Goal: Complete application form

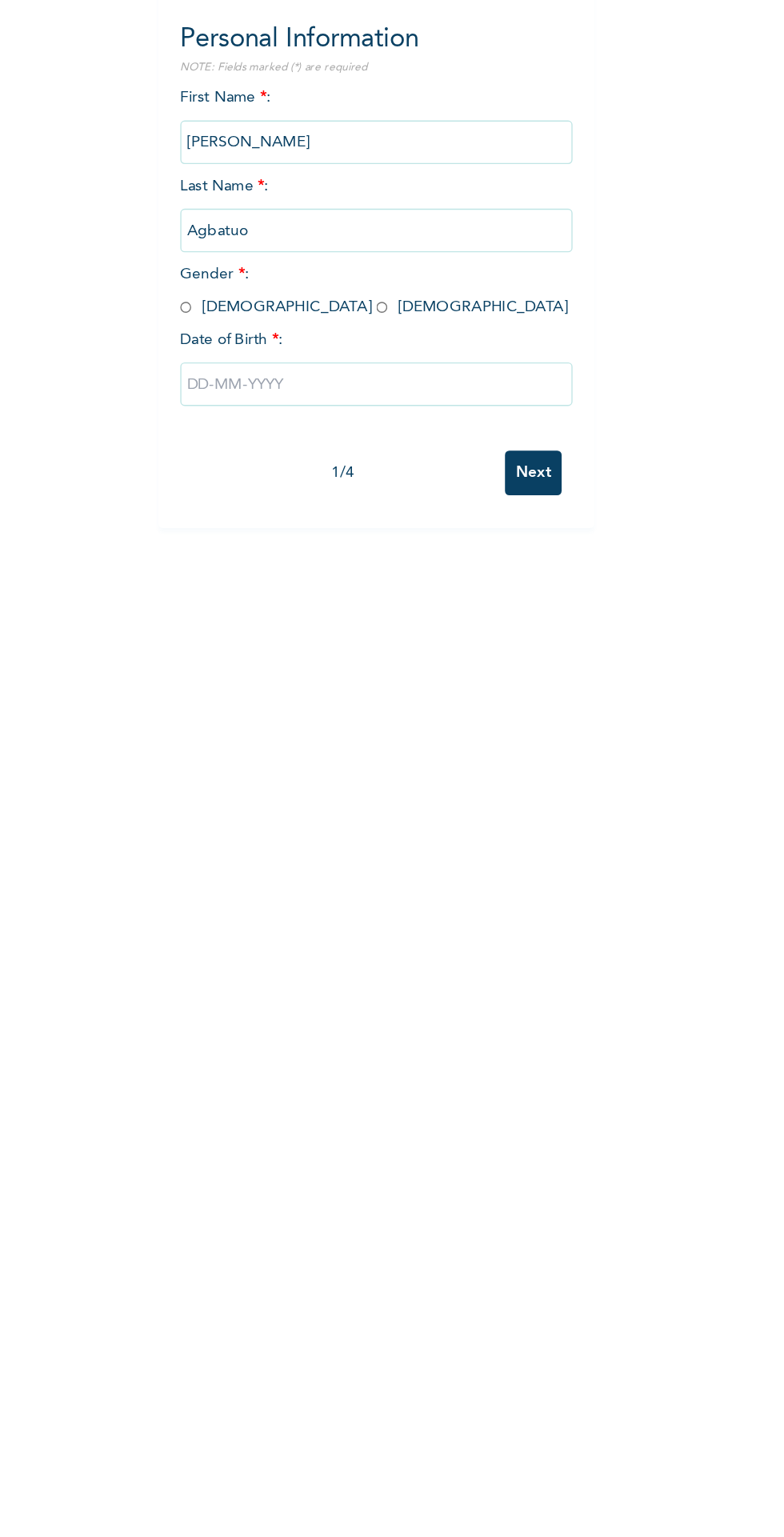
click at [167, 389] on input "radio" at bounding box center [167, 389] width 8 height 15
radio input "true"
click at [210, 448] on input "text" at bounding box center [307, 445] width 288 height 32
select select "8"
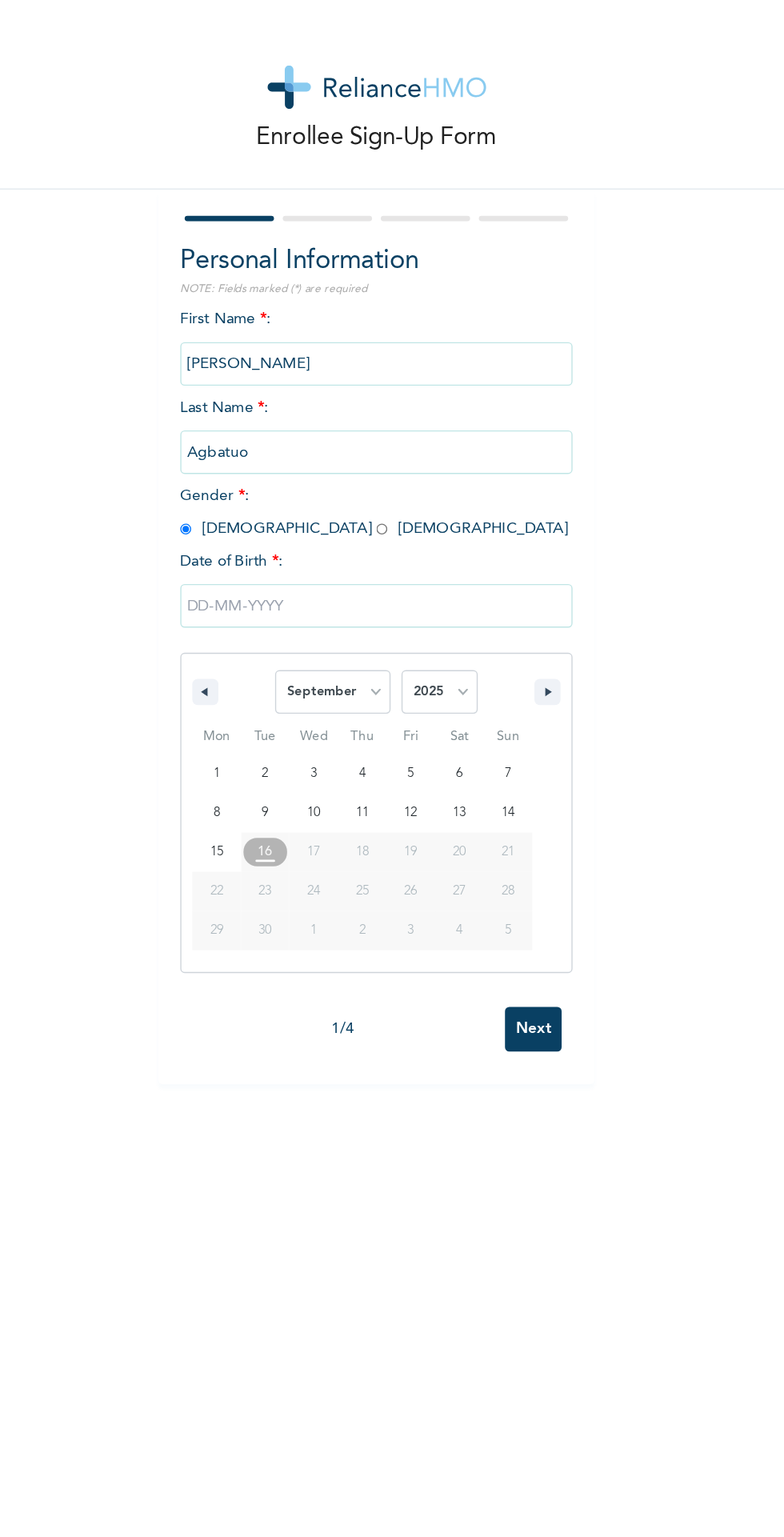
click at [355, 505] on select "2025 2024 2023 2022 2021 2020 2019 2018 2017 2016 2015 2014 2013 2012 2011 2010…" at bounding box center [354, 508] width 56 height 32
select select "1995"
click at [326, 492] on select "2025 2024 2023 2022 2021 2020 2019 2018 2017 2016 2015 2014 2013 2012 2011 2010…" at bounding box center [354, 508] width 56 height 32
click at [291, 509] on select "January February March April May June July August September October November De…" at bounding box center [275, 508] width 85 height 32
select select "4"
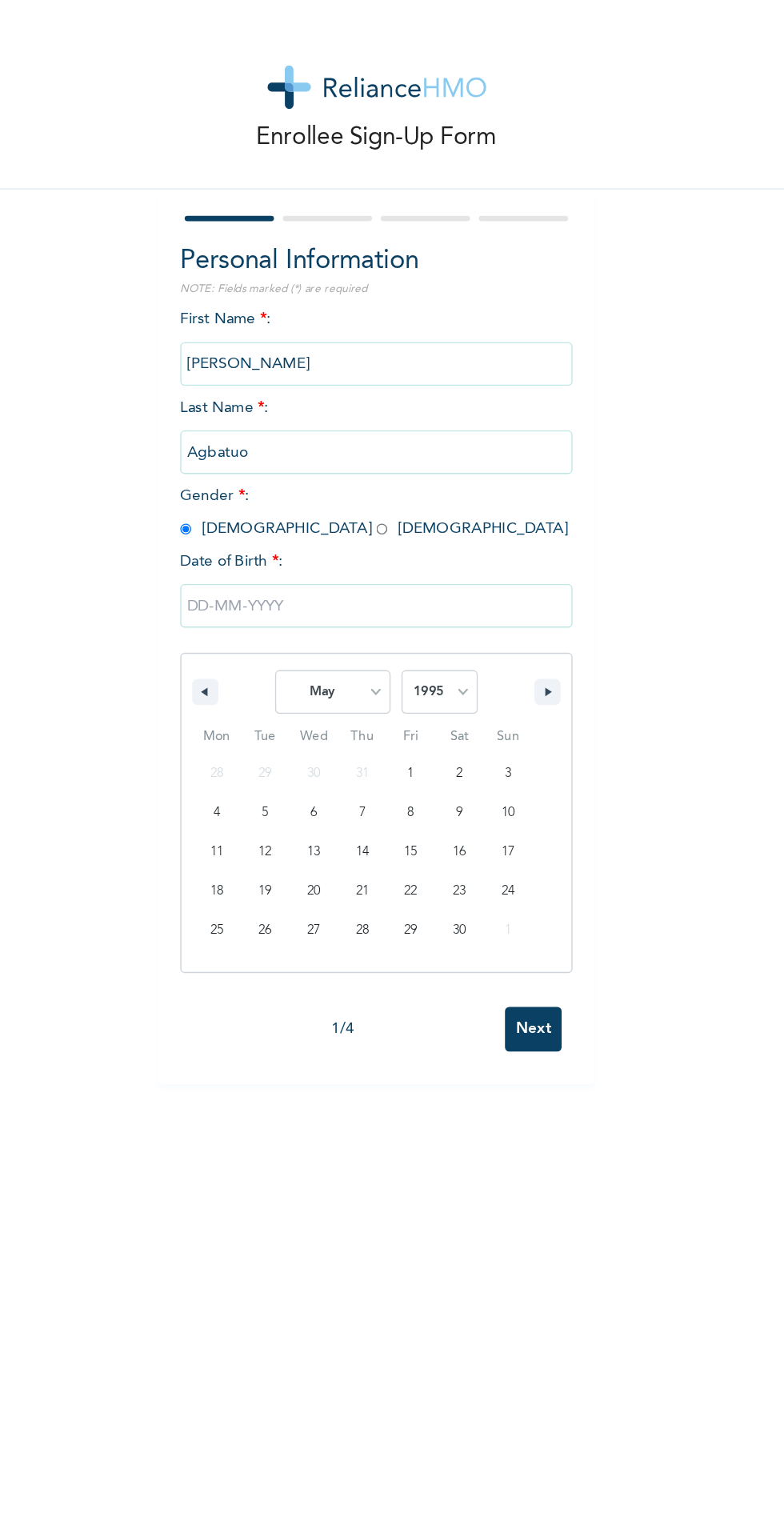
click at [233, 492] on select "January February March April May June July August September October November De…" at bounding box center [275, 508] width 85 height 32
type input "[DATE]"
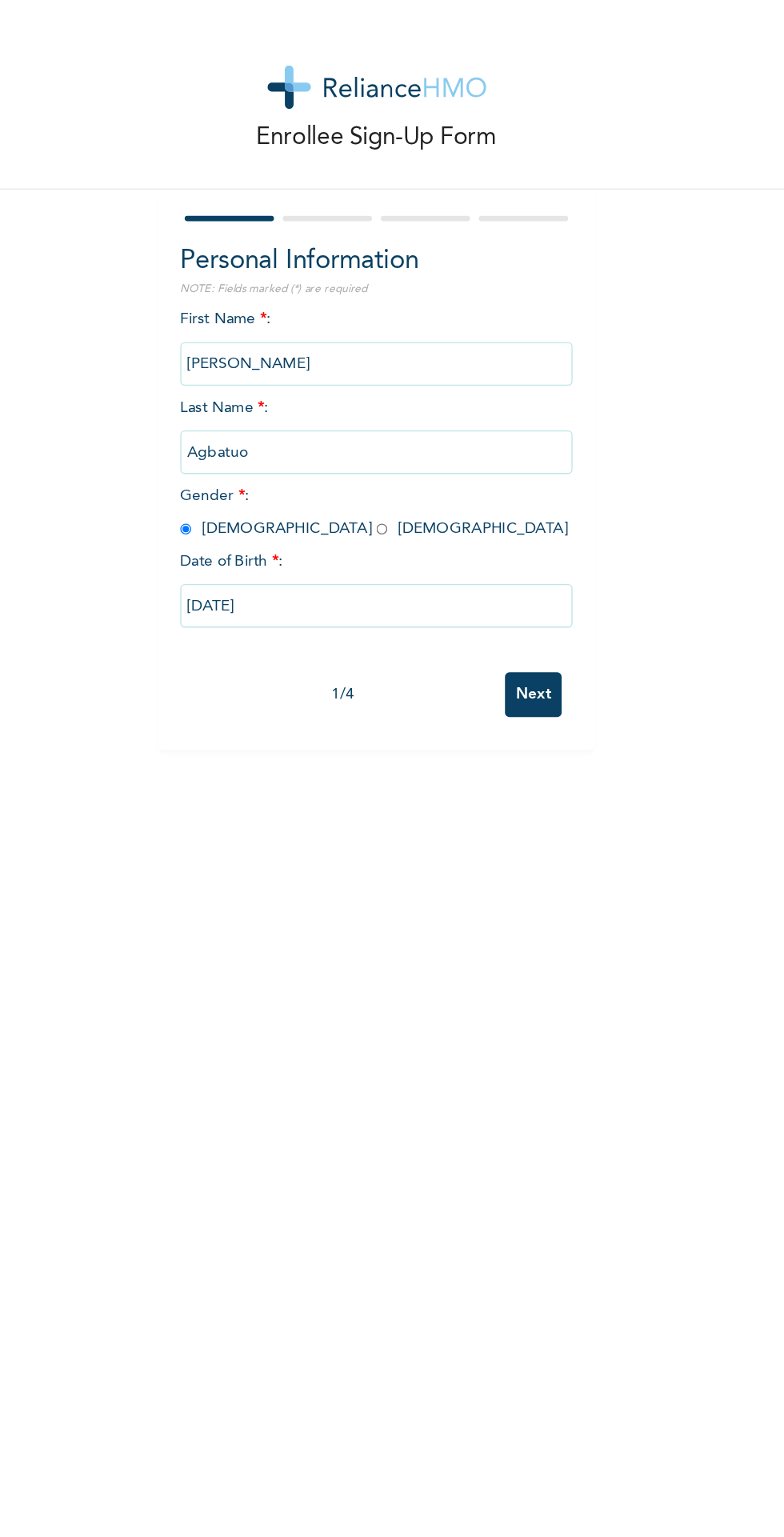
click at [409, 520] on input "Next" at bounding box center [421, 510] width 41 height 33
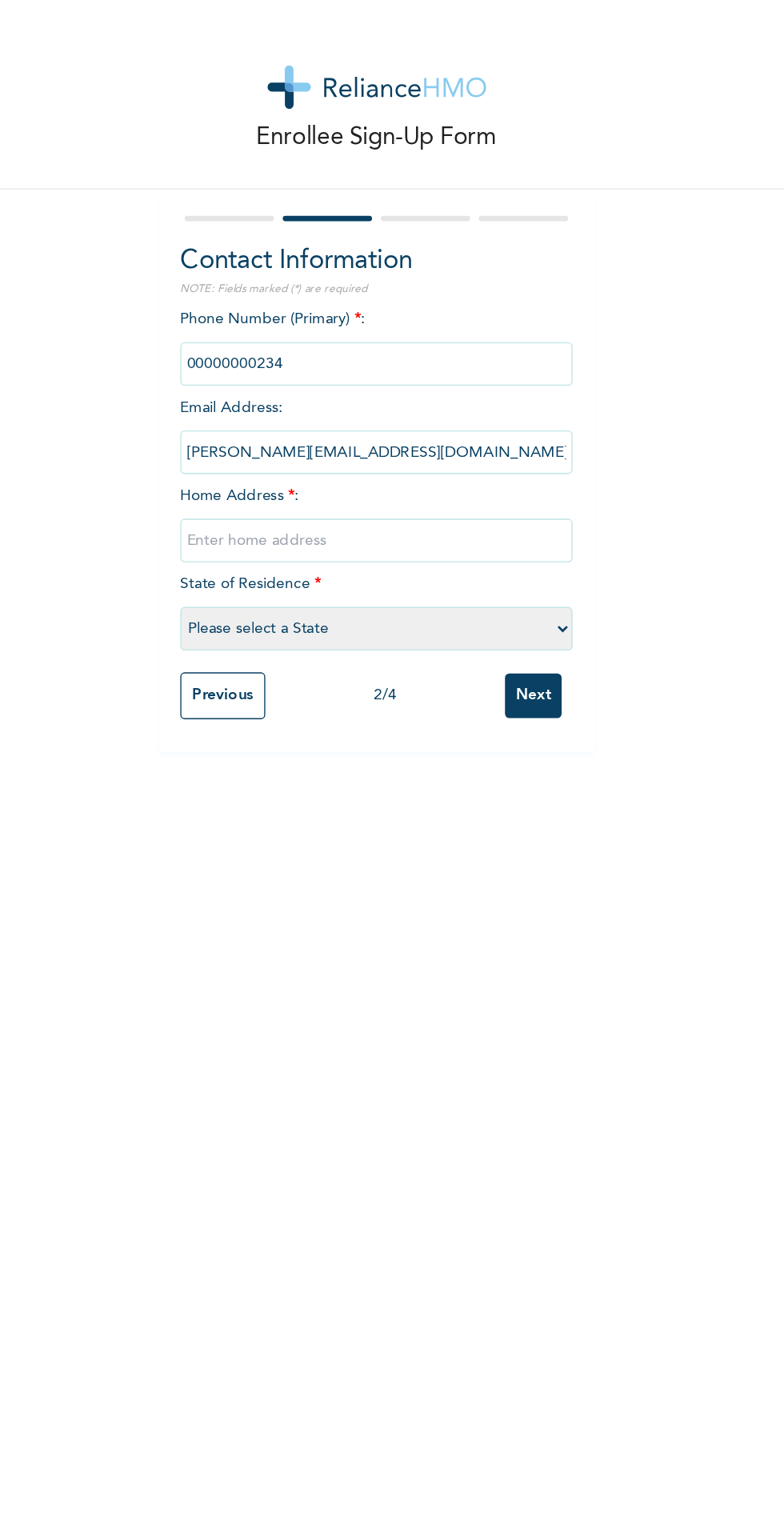
click at [246, 276] on input "phone" at bounding box center [307, 266] width 288 height 32
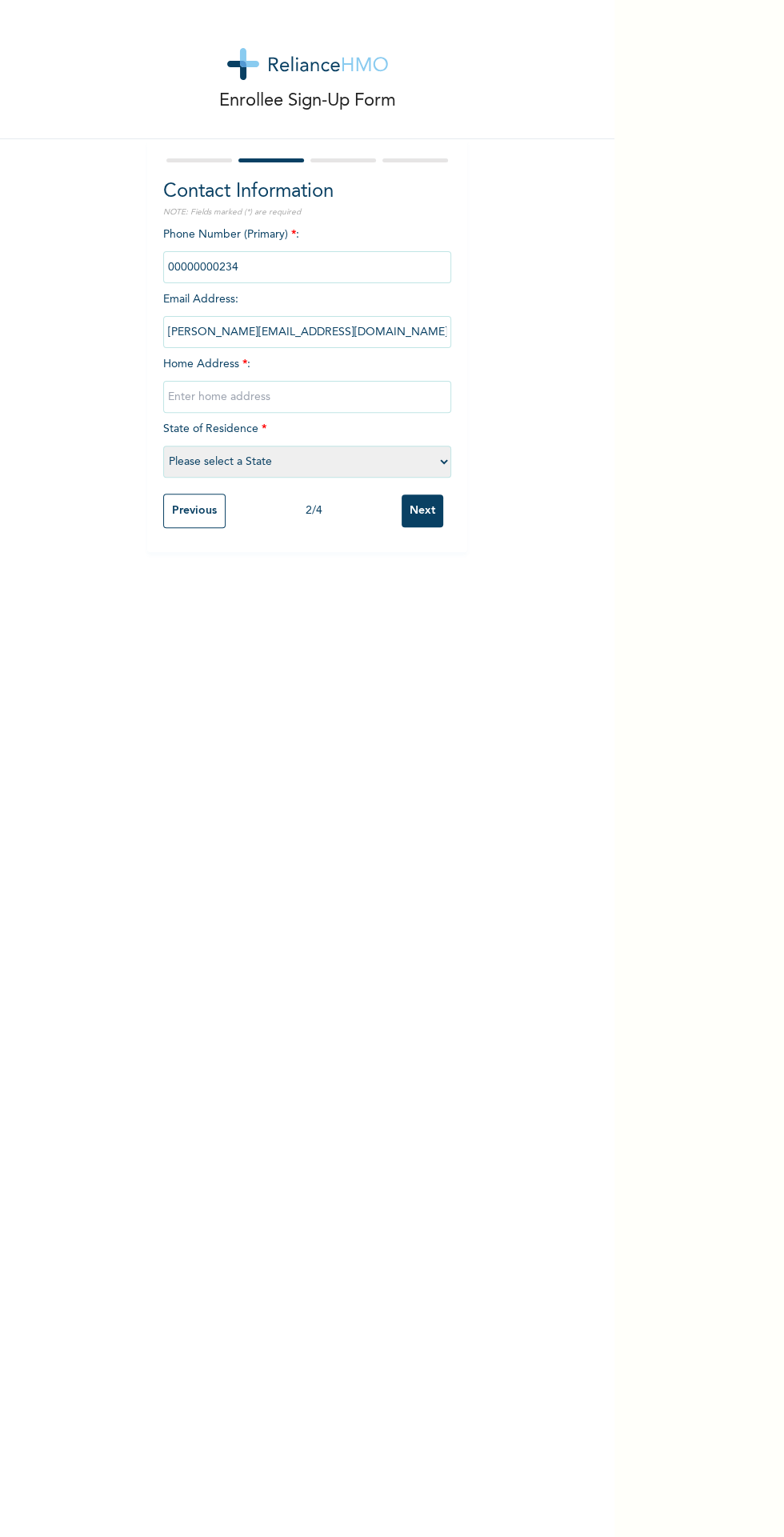
click at [274, 408] on input "text" at bounding box center [307, 397] width 288 height 32
click at [248, 280] on input "phone" at bounding box center [307, 266] width 288 height 32
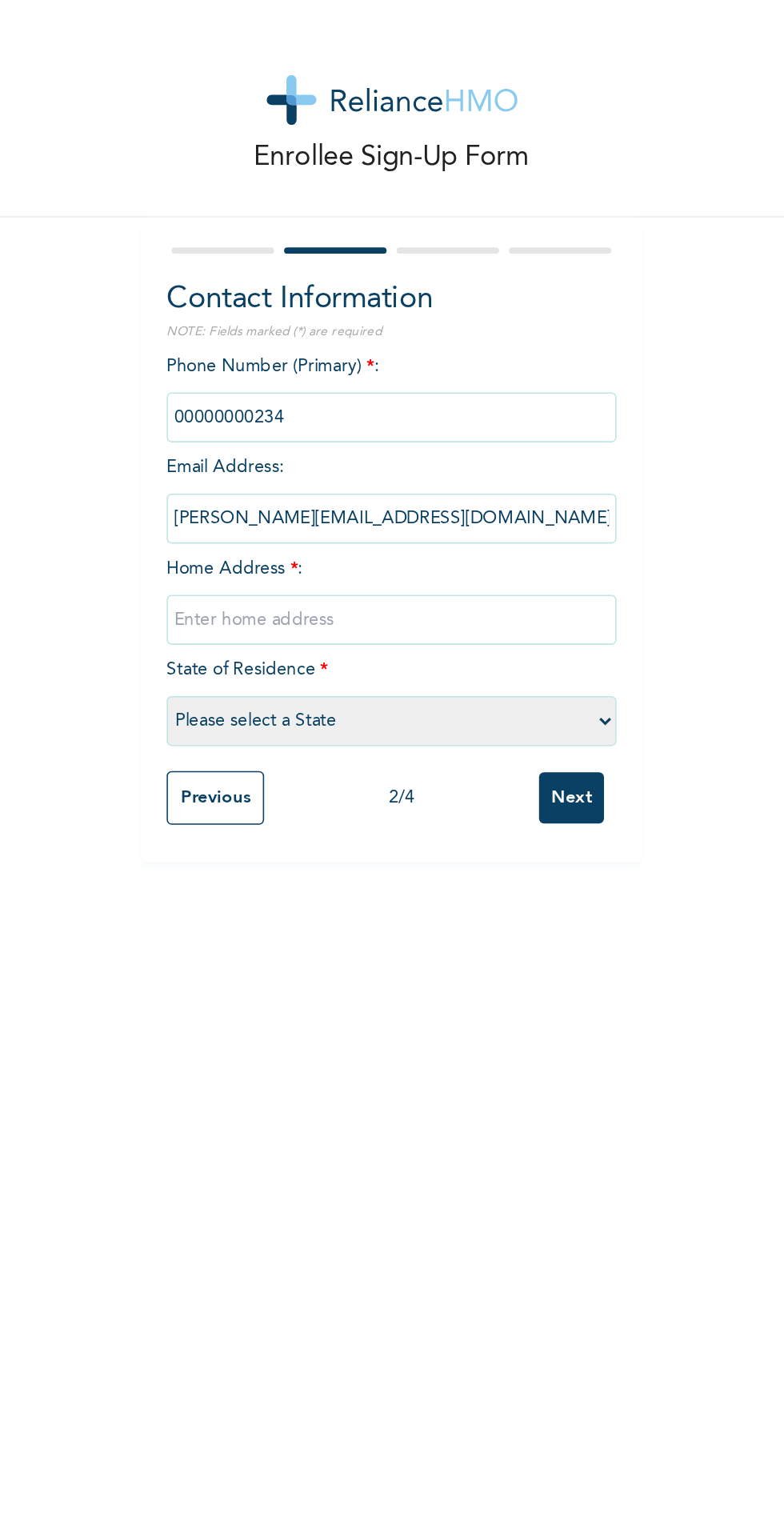
click at [223, 270] on input "phone" at bounding box center [307, 266] width 288 height 32
